Goal: Browse casually

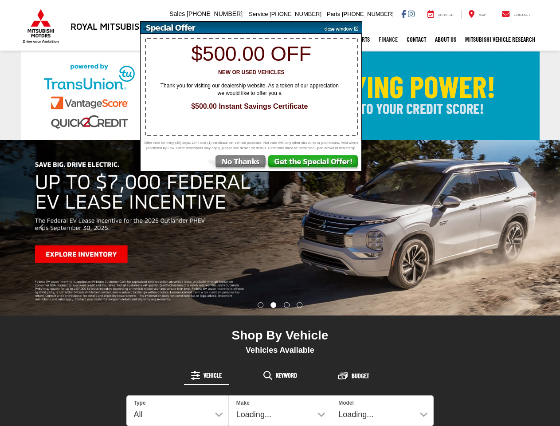
click at [386, 40] on link "Finance" at bounding box center [388, 39] width 28 height 22
click at [414, 40] on link "Contact" at bounding box center [416, 39] width 28 height 22
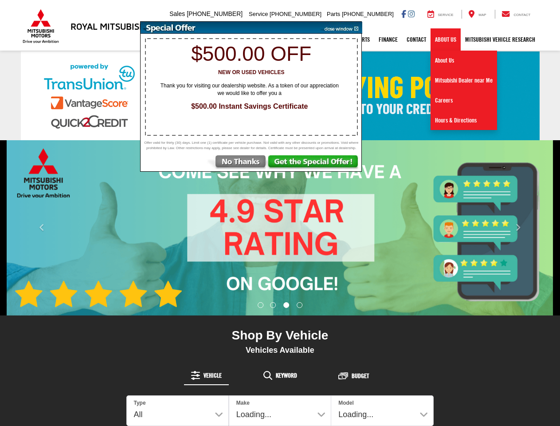
click at [444, 40] on link "About Us" at bounding box center [446, 39] width 30 height 22
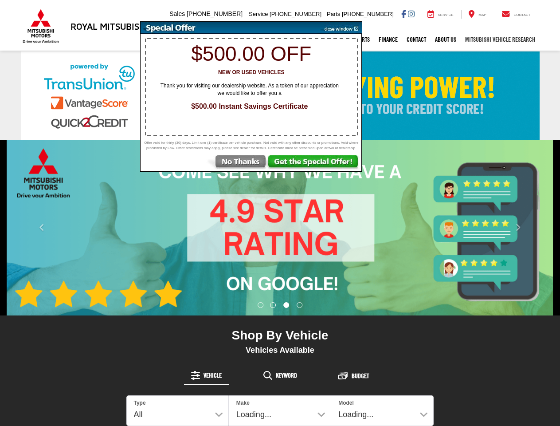
click at [499, 40] on link "Mitsubishi Vehicle Research" at bounding box center [500, 39] width 79 height 22
click at [280, 228] on img "carousel slide number 3 of 4" at bounding box center [280, 227] width 560 height 175
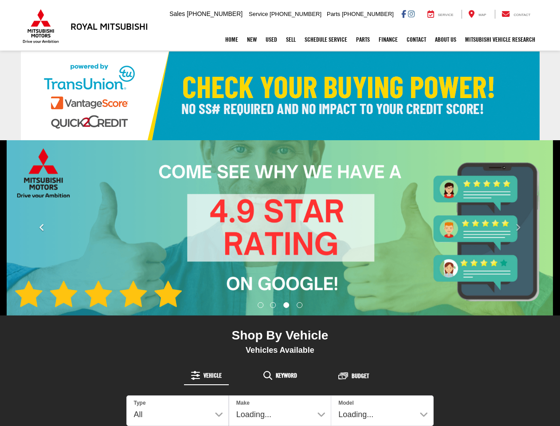
click at [42, 228] on icon "Click to view previous picture." at bounding box center [42, 227] width 6 height 9
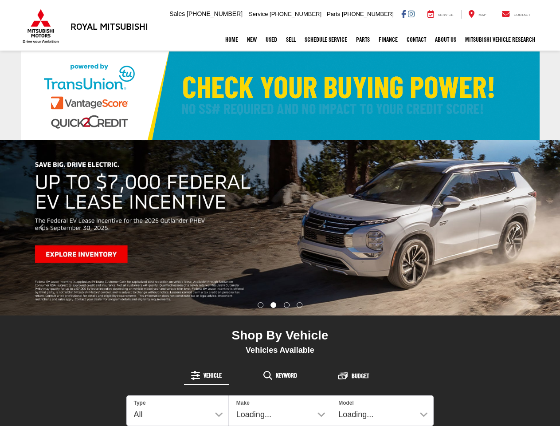
click at [518, 228] on icon "Click to view next picture." at bounding box center [518, 227] width 6 height 9
